Goal: Information Seeking & Learning: Learn about a topic

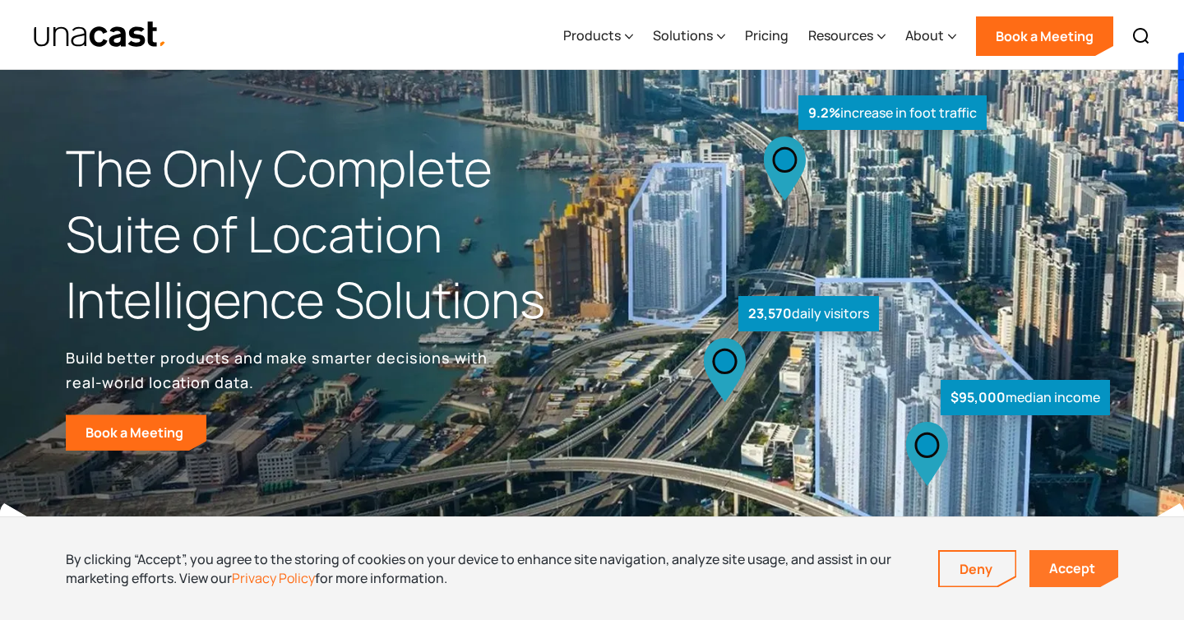
click at [1059, 570] on link "Accept" at bounding box center [1073, 568] width 89 height 37
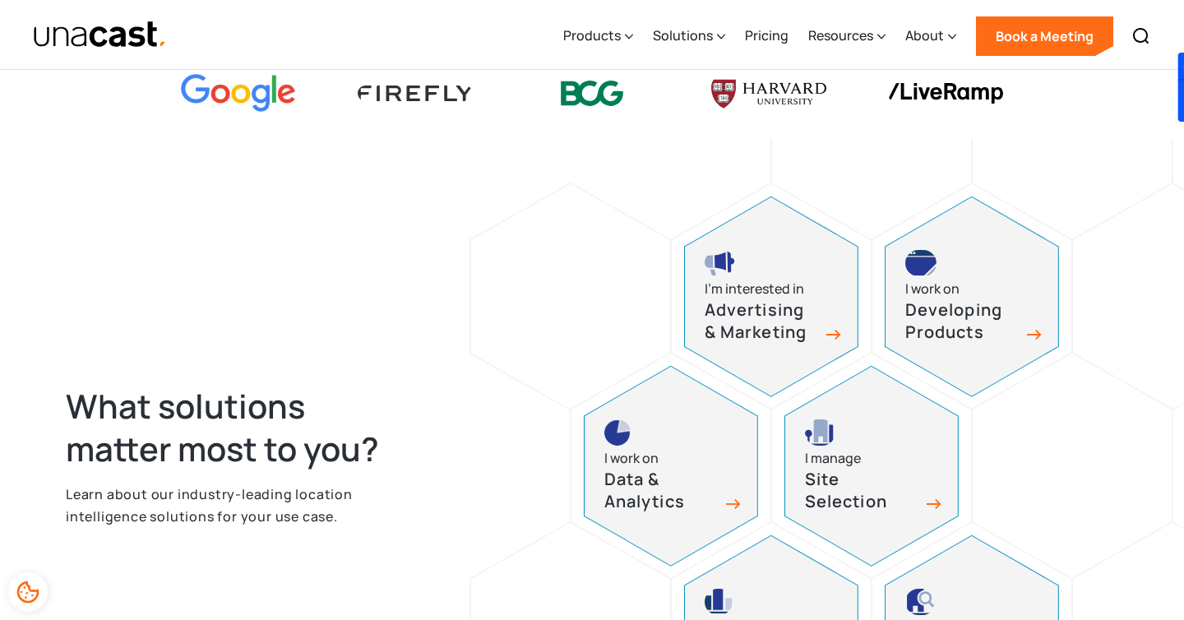
scroll to position [566, 0]
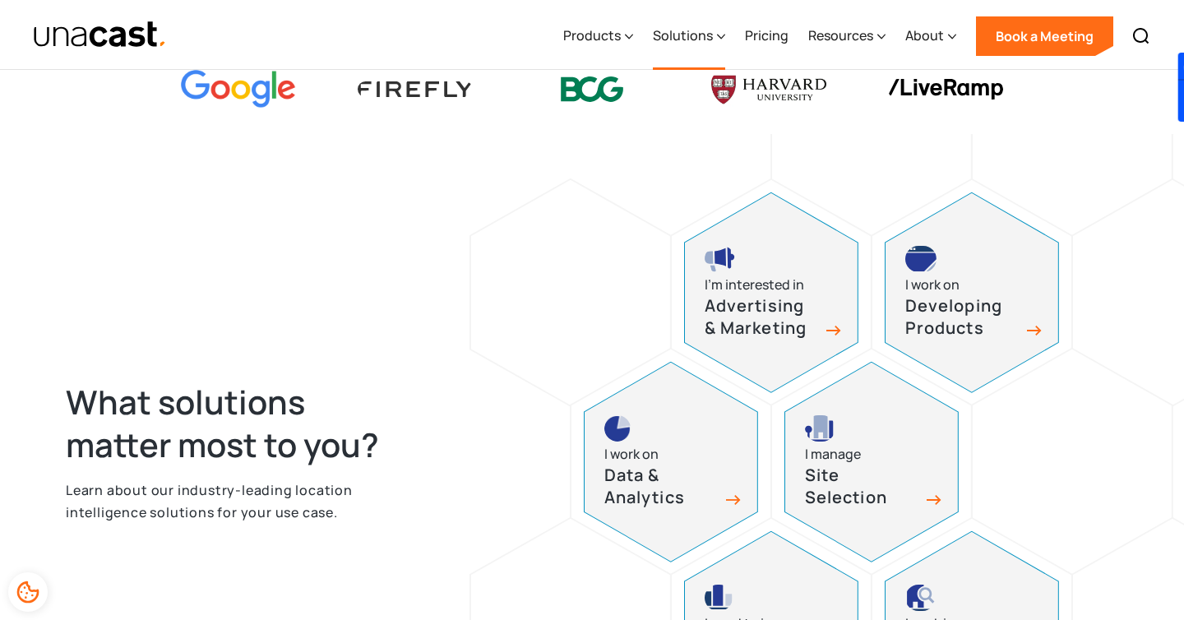
click at [701, 32] on div "Solutions" at bounding box center [683, 35] width 60 height 20
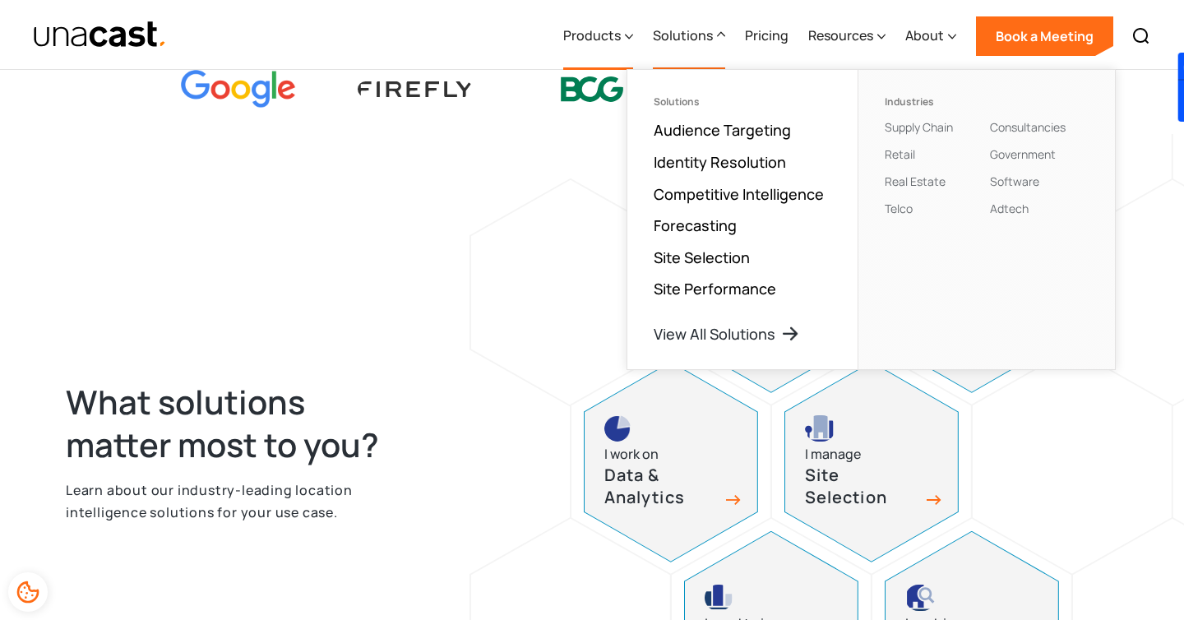
click at [625, 30] on div "Products" at bounding box center [598, 35] width 70 height 67
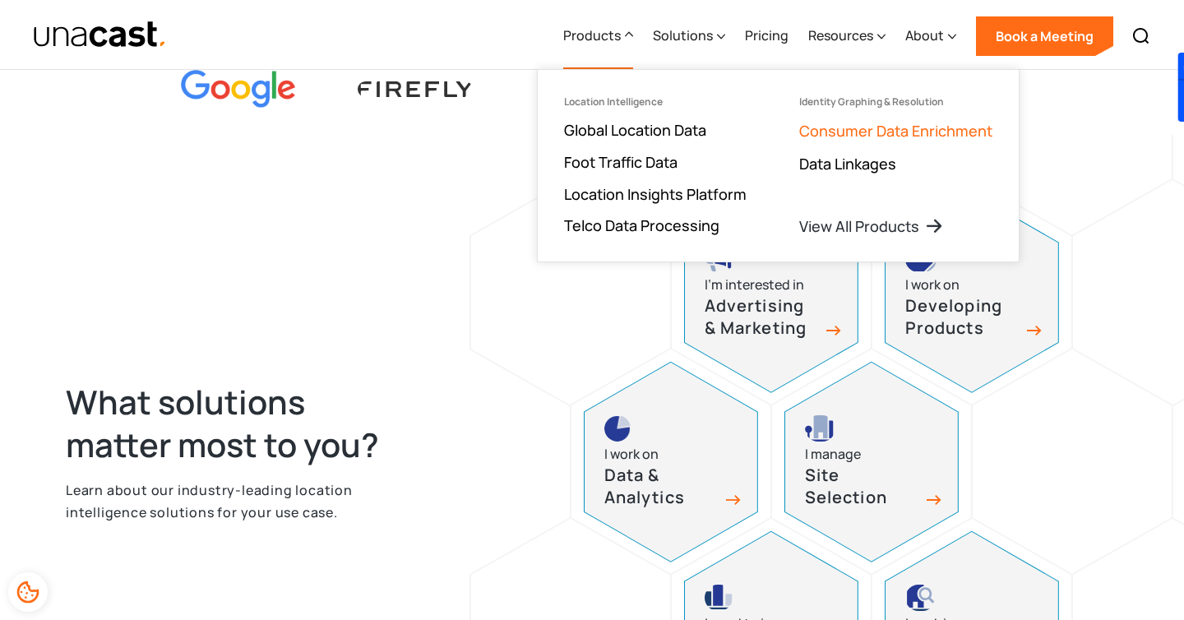
click at [839, 132] on link "Consumer Data Enrichment" at bounding box center [895, 131] width 193 height 20
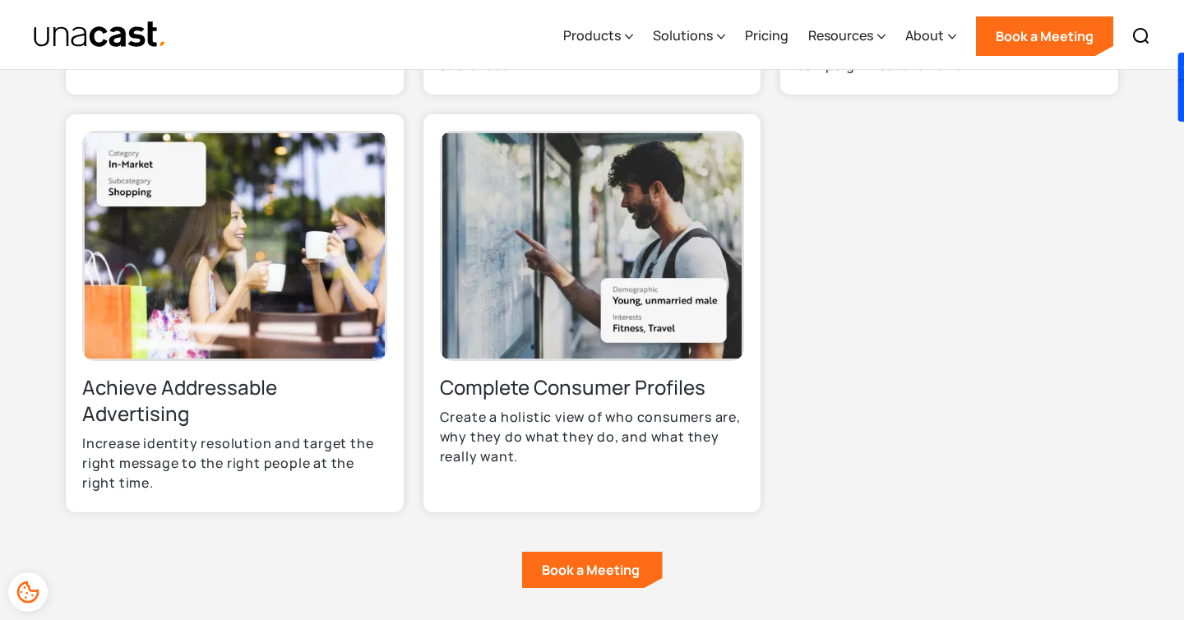
scroll to position [954, 0]
